Goal: Obtain resource: Download file/media

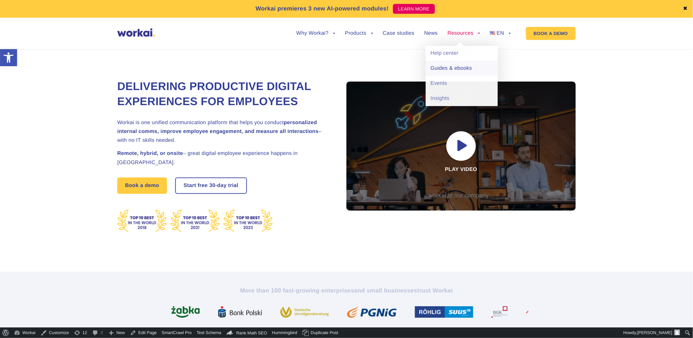
click at [462, 68] on link "Guides & ebooks" at bounding box center [462, 68] width 72 height 15
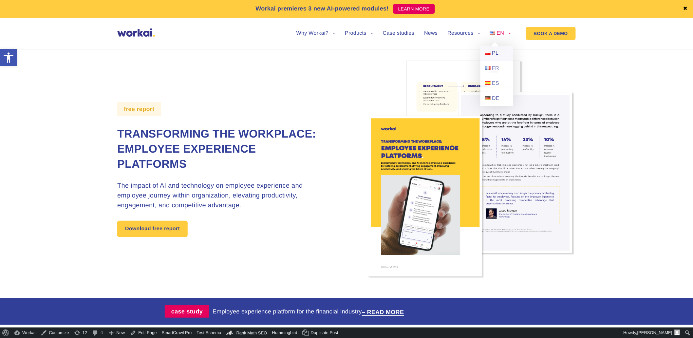
click at [499, 53] on span "PL" at bounding box center [495, 53] width 7 height 6
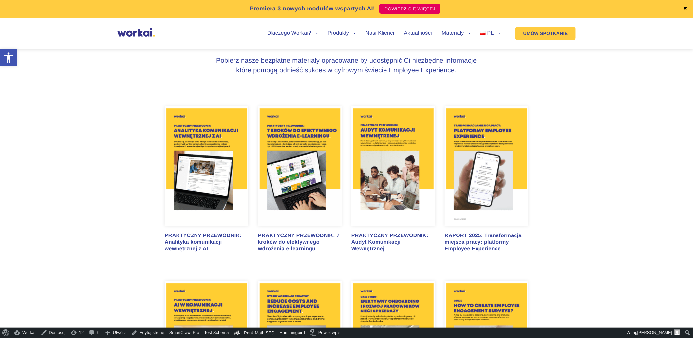
scroll to position [328, 0]
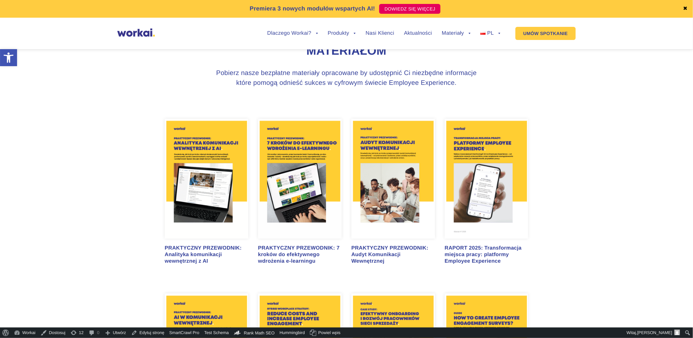
click at [204, 165] on img at bounding box center [207, 179] width 84 height 120
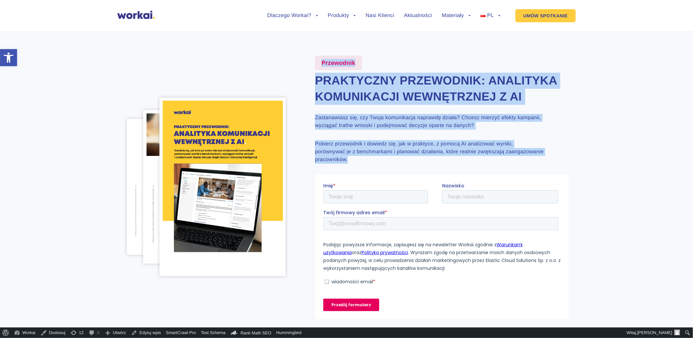
drag, startPoint x: 425, startPoint y: 156, endPoint x: 314, endPoint y: 64, distance: 143.7
click at [314, 64] on div "Przewodnik Praktyczny przewodnik: Analityka komunikacji wewnętrznej z AI Zastan…" at bounding box center [435, 188] width 267 height 264
copy div "Przewodnik Praktyczny przewodnik: Analityka komunikacji wewnętrznej z AI Zastan…"
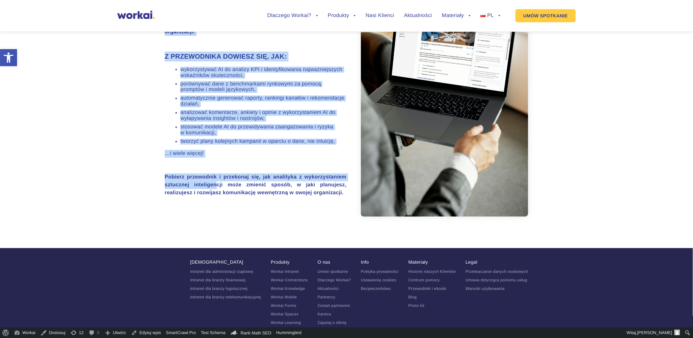
scroll to position [473, 0]
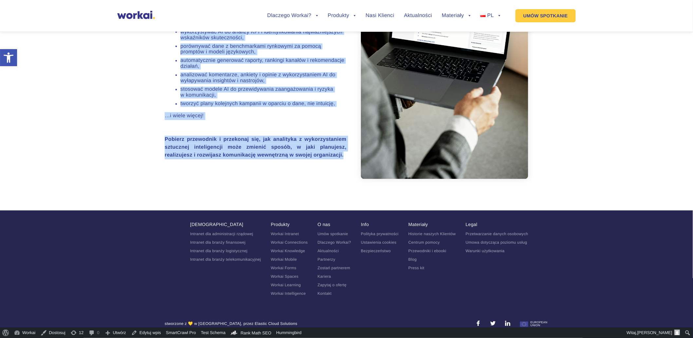
drag, startPoint x: 164, startPoint y: 115, endPoint x: 273, endPoint y: 187, distance: 130.8
click at [273, 187] on section "Wykorzystaj AI do analizy komunikacji – od KPI i benchmarków po trafne wnioski …" at bounding box center [346, 53] width 693 height 303
copy div "Wykorzystaj AI do analizy komunikacji – od KPI i benchmarków po trafne wnioski …"
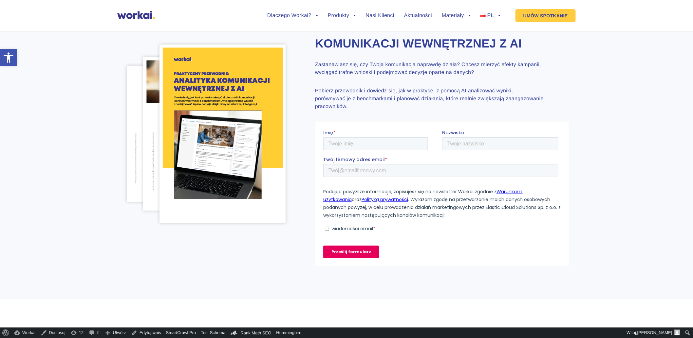
scroll to position [0, 0]
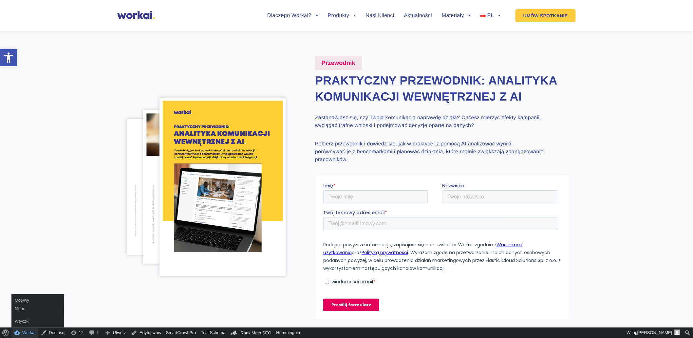
click at [24, 329] on link "Workai" at bounding box center [24, 333] width 27 height 10
